Goal: Task Accomplishment & Management: Manage account settings

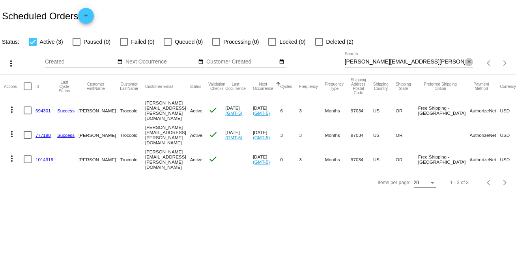
click at [470, 60] on mat-icon "close" at bounding box center [469, 62] width 6 height 6
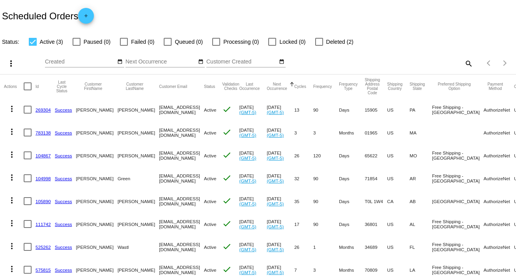
click at [464, 61] on mat-icon "search" at bounding box center [468, 63] width 9 height 12
click at [463, 61] on input "Search" at bounding box center [409, 62] width 129 height 6
paste input "[EMAIL_ADDRESS][DOMAIN_NAME]"
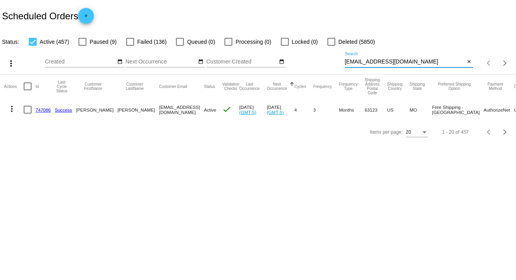
type input "[EMAIL_ADDRESS][DOMAIN_NAME]"
click at [11, 112] on mat-icon "more_vert" at bounding box center [11, 108] width 9 height 9
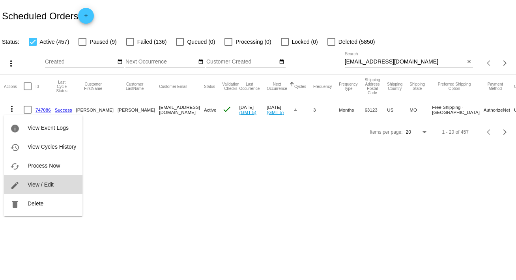
click at [47, 181] on button "edit View / Edit" at bounding box center [43, 184] width 79 height 19
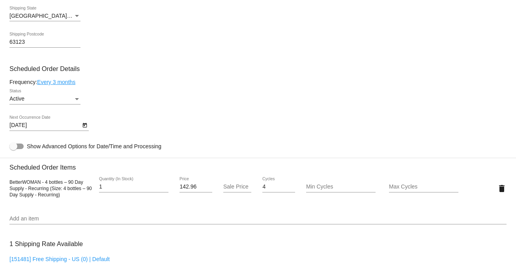
scroll to position [401, 0]
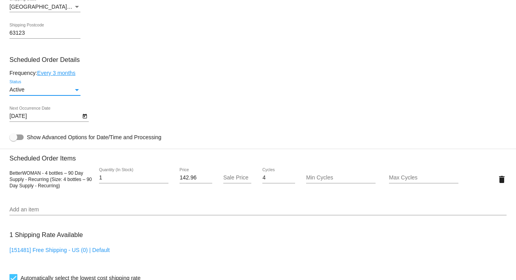
click at [77, 88] on div "Status" at bounding box center [76, 90] width 7 height 6
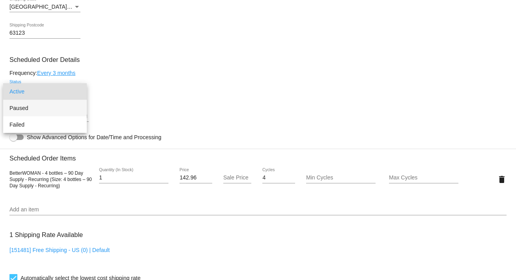
click at [64, 112] on span "Paused" at bounding box center [44, 108] width 71 height 17
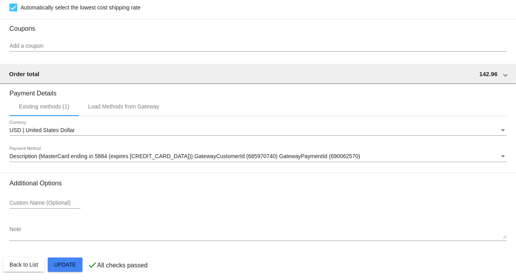
scroll to position [679, 0]
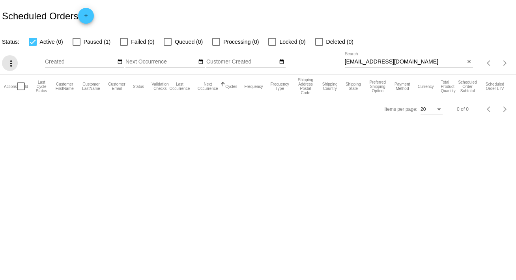
click at [13, 61] on mat-icon "more_vert" at bounding box center [10, 63] width 9 height 9
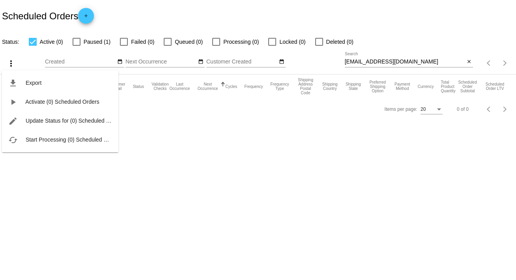
click at [277, 159] on div at bounding box center [258, 140] width 516 height 280
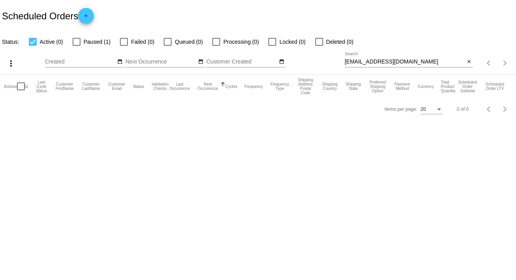
drag, startPoint x: 76, startPoint y: 236, endPoint x: 38, endPoint y: 239, distance: 38.4
click at [38, 239] on body "Scheduled Orders add Status: Active (0) Paused (1) Failed (0) Queued (0) Proces…" at bounding box center [258, 140] width 516 height 280
click at [13, 66] on mat-icon "more_vert" at bounding box center [10, 63] width 9 height 9
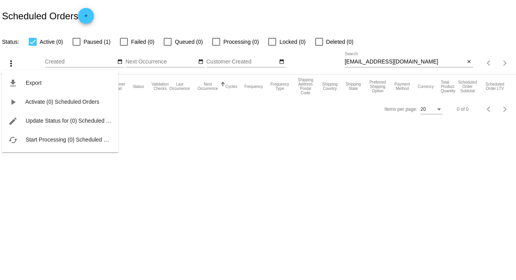
click at [57, 183] on div at bounding box center [258, 140] width 516 height 280
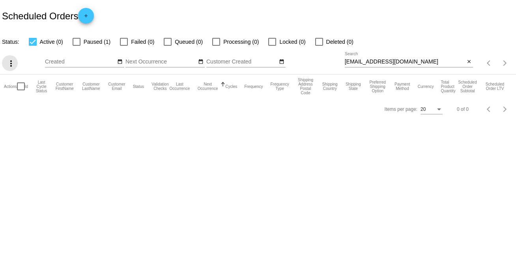
click at [12, 61] on mat-icon "more_vert" at bounding box center [10, 63] width 9 height 9
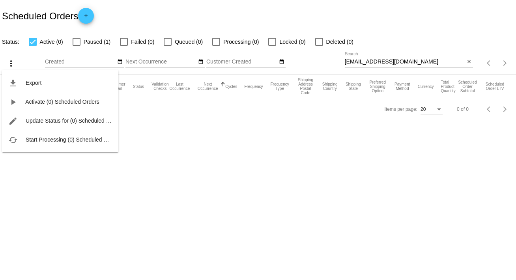
click at [278, 115] on div at bounding box center [258, 140] width 516 height 280
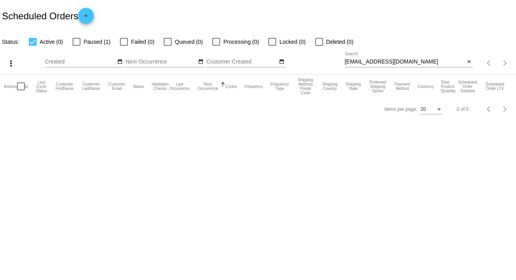
click at [426, 61] on input "[EMAIL_ADDRESS][DOMAIN_NAME]" at bounding box center [405, 62] width 120 height 6
click at [468, 62] on mat-icon "close" at bounding box center [469, 62] width 6 height 6
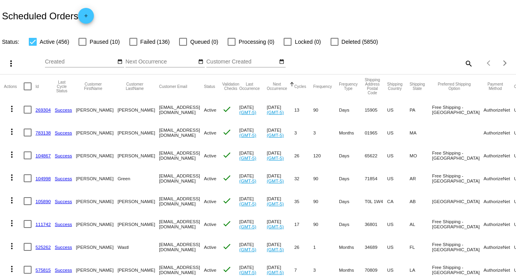
click at [464, 63] on mat-icon "search" at bounding box center [468, 63] width 9 height 12
click at [463, 63] on input "Search" at bounding box center [409, 62] width 129 height 6
paste input "[EMAIL_ADDRESS][DOMAIN_NAME]"
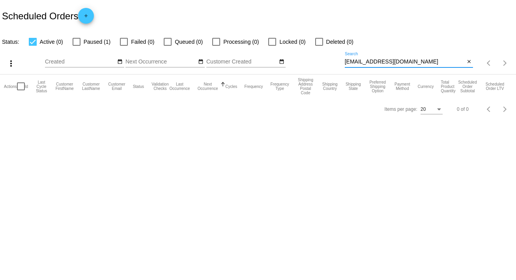
type input "[EMAIL_ADDRESS][DOMAIN_NAME]"
click at [21, 87] on div at bounding box center [21, 86] width 8 height 8
click at [21, 90] on input "checkbox" at bounding box center [21, 90] width 0 height 0
click at [24, 84] on div at bounding box center [21, 86] width 8 height 8
click at [21, 90] on input "checkbox" at bounding box center [21, 90] width 0 height 0
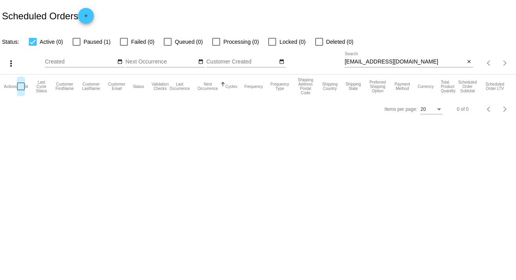
checkbox input "false"
drag, startPoint x: 109, startPoint y: 127, endPoint x: 36, endPoint y: 126, distance: 72.2
click at [38, 135] on body "Scheduled Orders add Status: Active (0) Paused (1) Failed (0) Queued (0) Proces…" at bounding box center [258, 140] width 516 height 280
click at [34, 40] on div at bounding box center [33, 42] width 8 height 8
click at [33, 46] on input "Active (0)" at bounding box center [32, 46] width 0 height 0
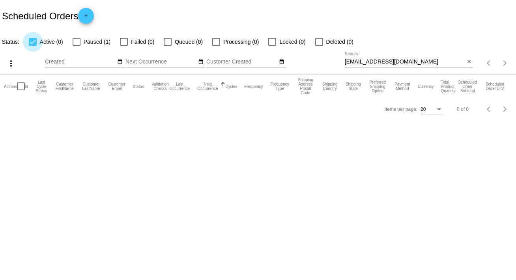
checkbox input "false"
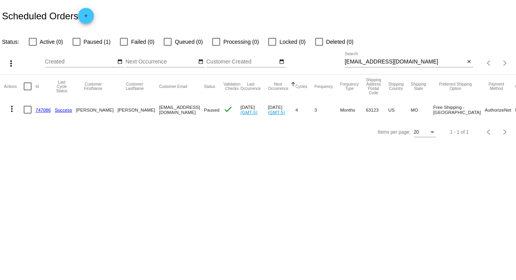
click at [8, 109] on mat-icon "more_vert" at bounding box center [11, 108] width 9 height 9
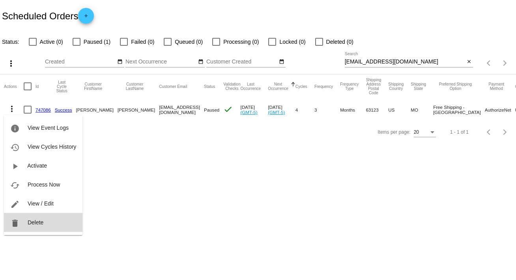
click at [40, 220] on span "Delete" at bounding box center [36, 222] width 16 height 6
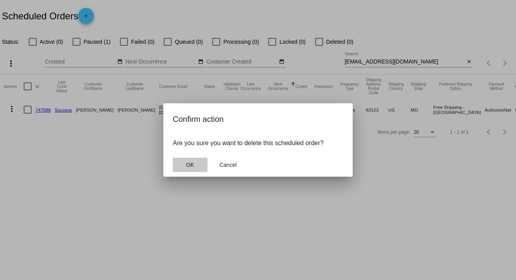
click at [194, 165] on span "OK" at bounding box center [190, 165] width 8 height 6
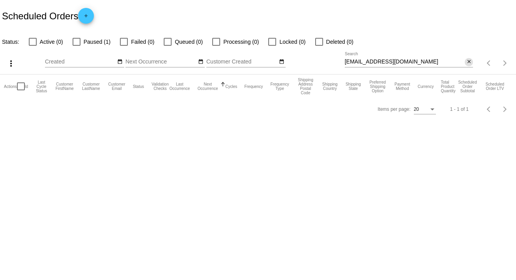
click at [470, 62] on mat-icon "close" at bounding box center [469, 62] width 6 height 6
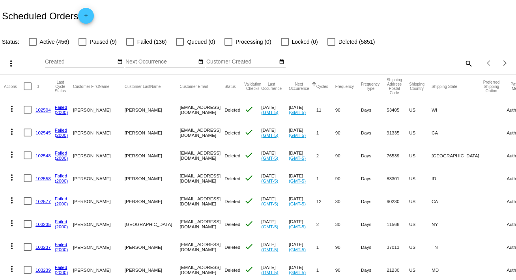
click at [464, 62] on mat-icon "search" at bounding box center [468, 63] width 9 height 12
click at [464, 62] on input "Search" at bounding box center [409, 62] width 129 height 6
paste input "[EMAIL_ADDRESS][DOMAIN_NAME]"
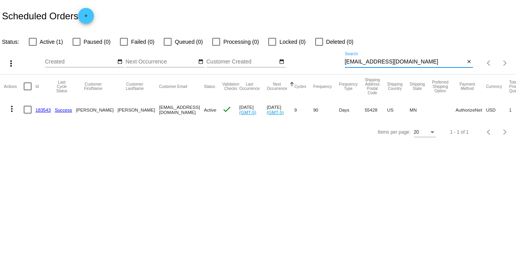
type input "[EMAIL_ADDRESS][DOMAIN_NAME]"
